Goal: Find specific page/section: Find specific page/section

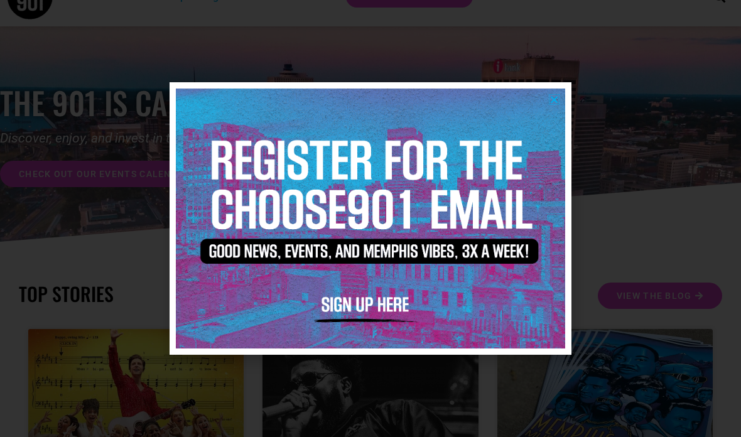
scroll to position [46, 0]
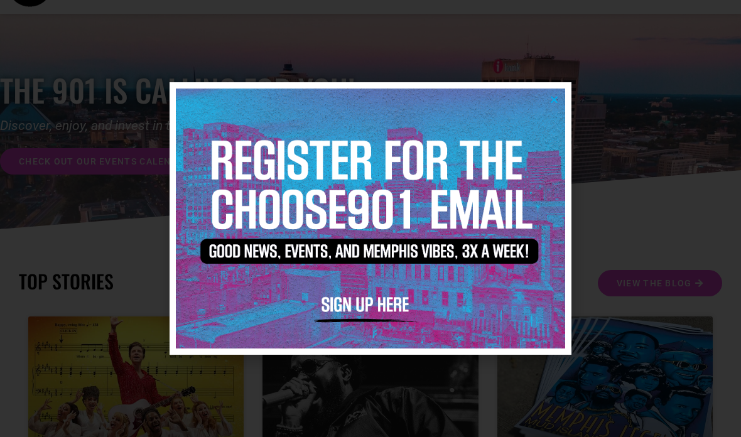
click at [553, 131] on img at bounding box center [370, 218] width 389 height 259
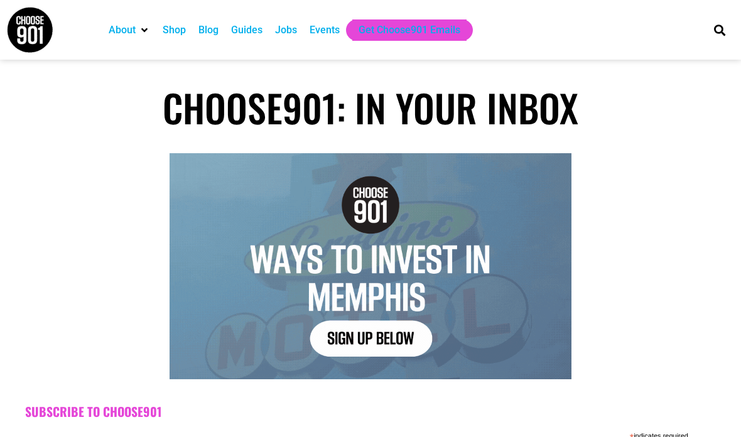
click at [279, 28] on div "Jobs" at bounding box center [286, 30] width 22 height 15
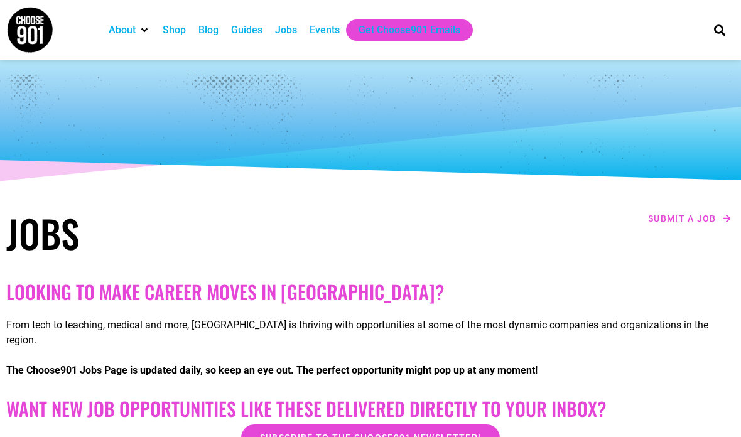
click at [284, 31] on div "Jobs" at bounding box center [286, 30] width 22 height 15
click at [283, 28] on div "Jobs" at bounding box center [286, 30] width 22 height 15
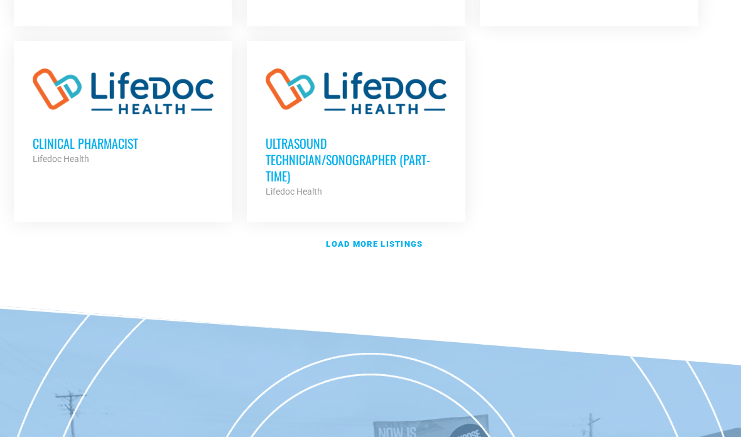
scroll to position [1603, 0]
click at [413, 239] on strong "Load more listings" at bounding box center [374, 243] width 97 height 9
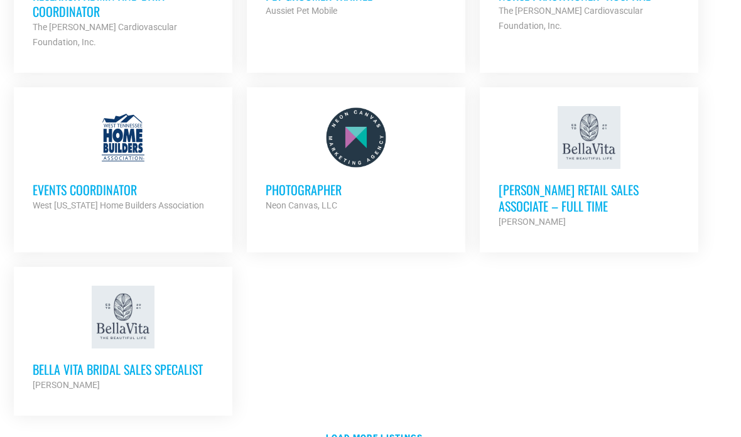
scroll to position [2649, 0]
click at [413, 433] on strong "Load more listings" at bounding box center [374, 437] width 97 height 9
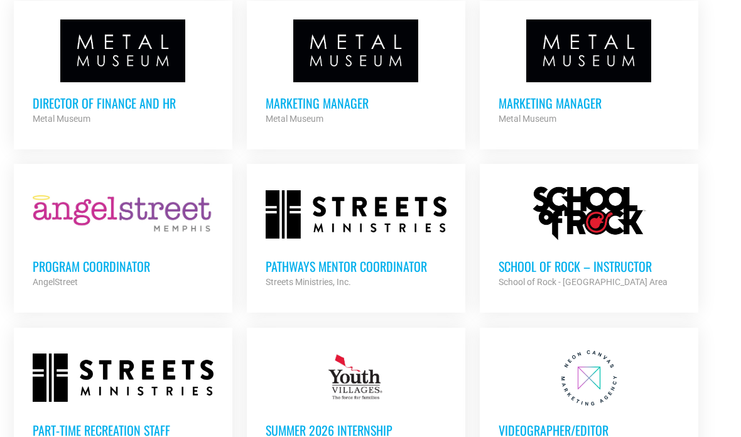
scroll to position [3630, 0]
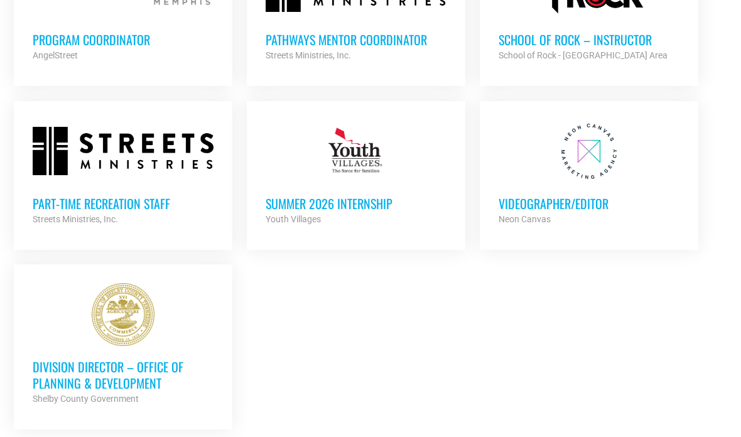
scroll to position [3857, 0]
